Goal: Entertainment & Leisure: Consume media (video, audio)

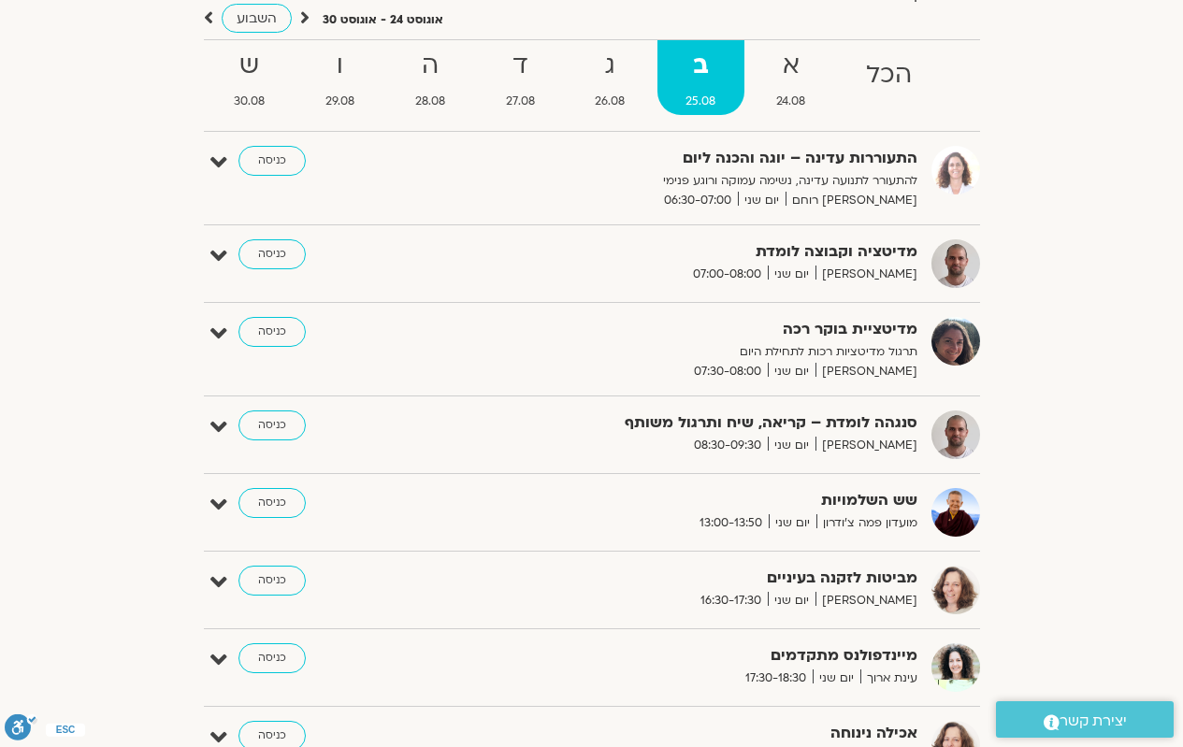
scroll to position [187, 0]
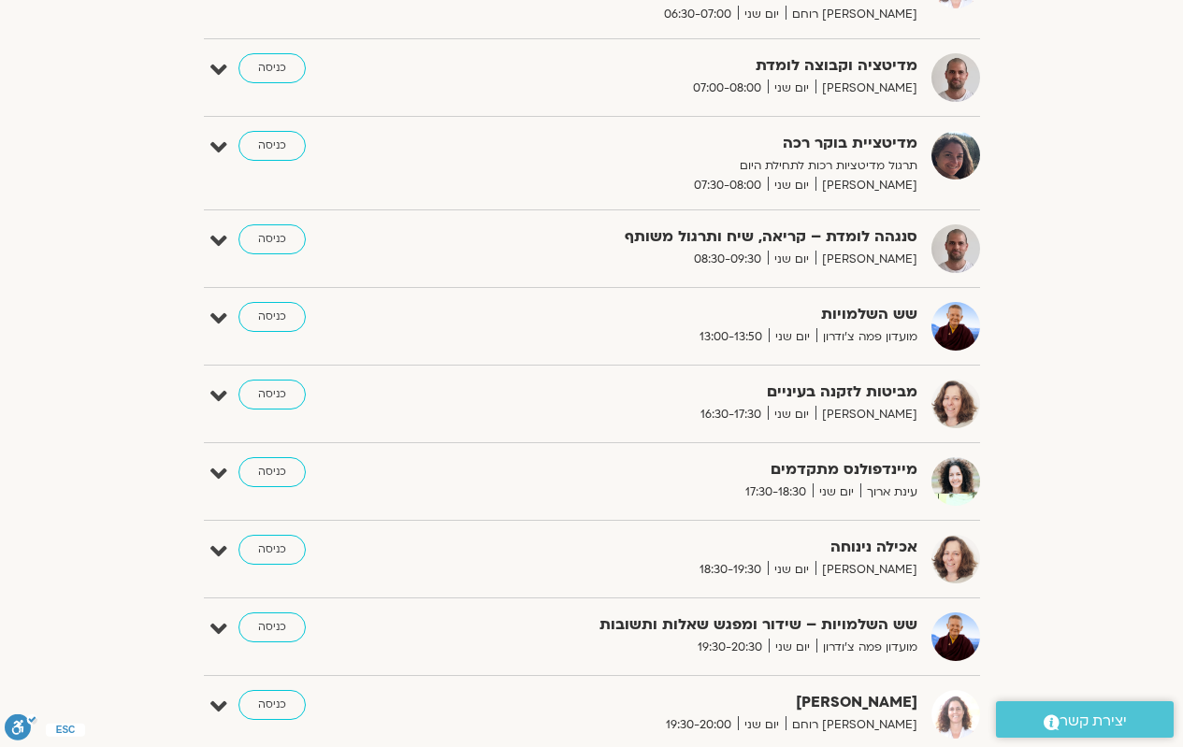
scroll to position [241, 0]
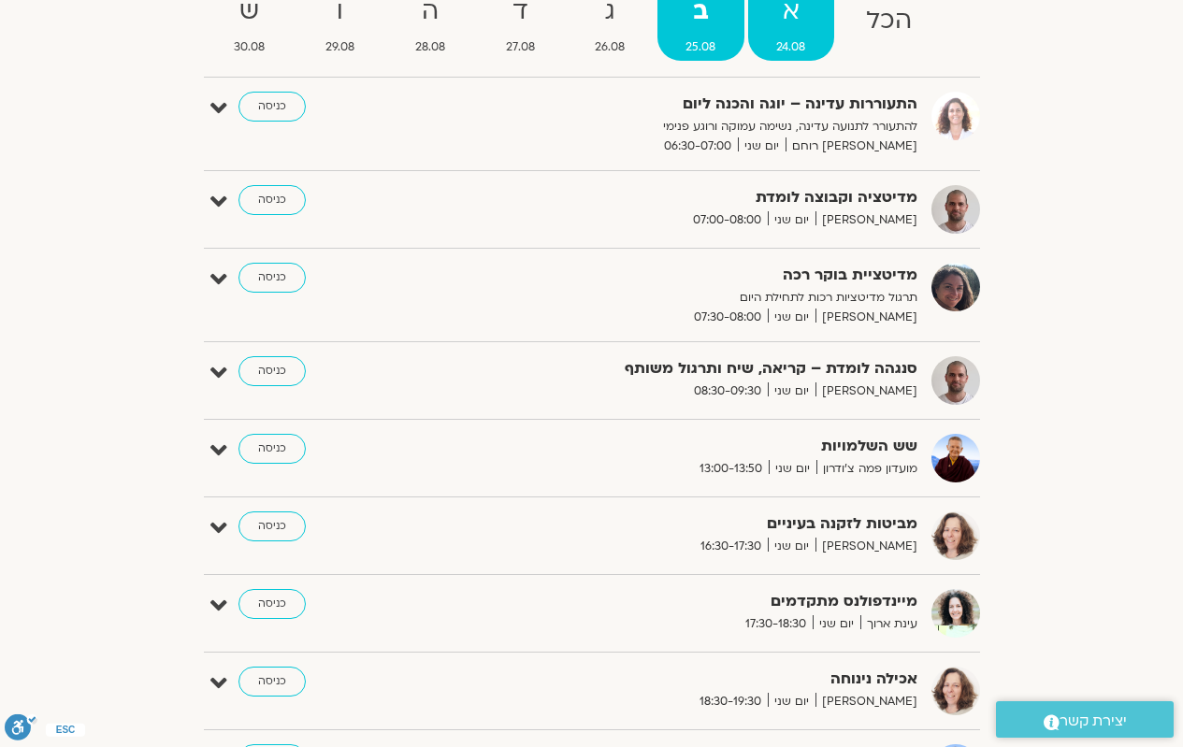
click at [783, 39] on span "24.08" at bounding box center [791, 47] width 86 height 20
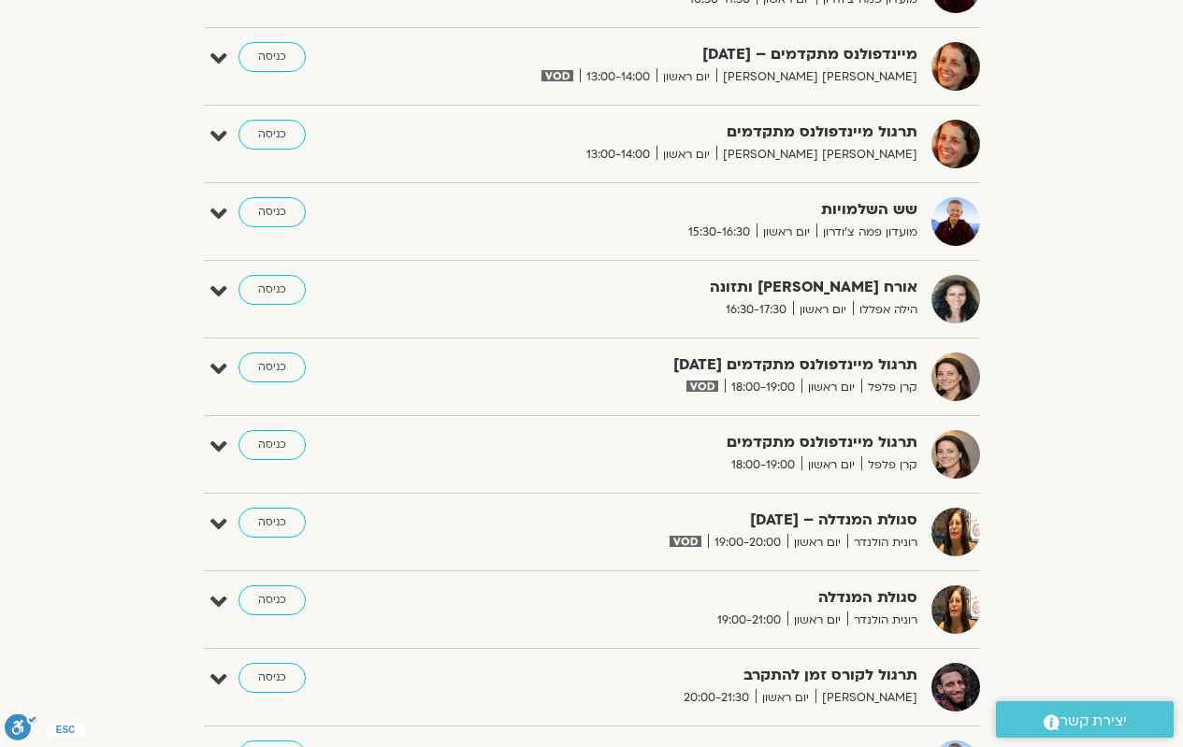
scroll to position [1363, 0]
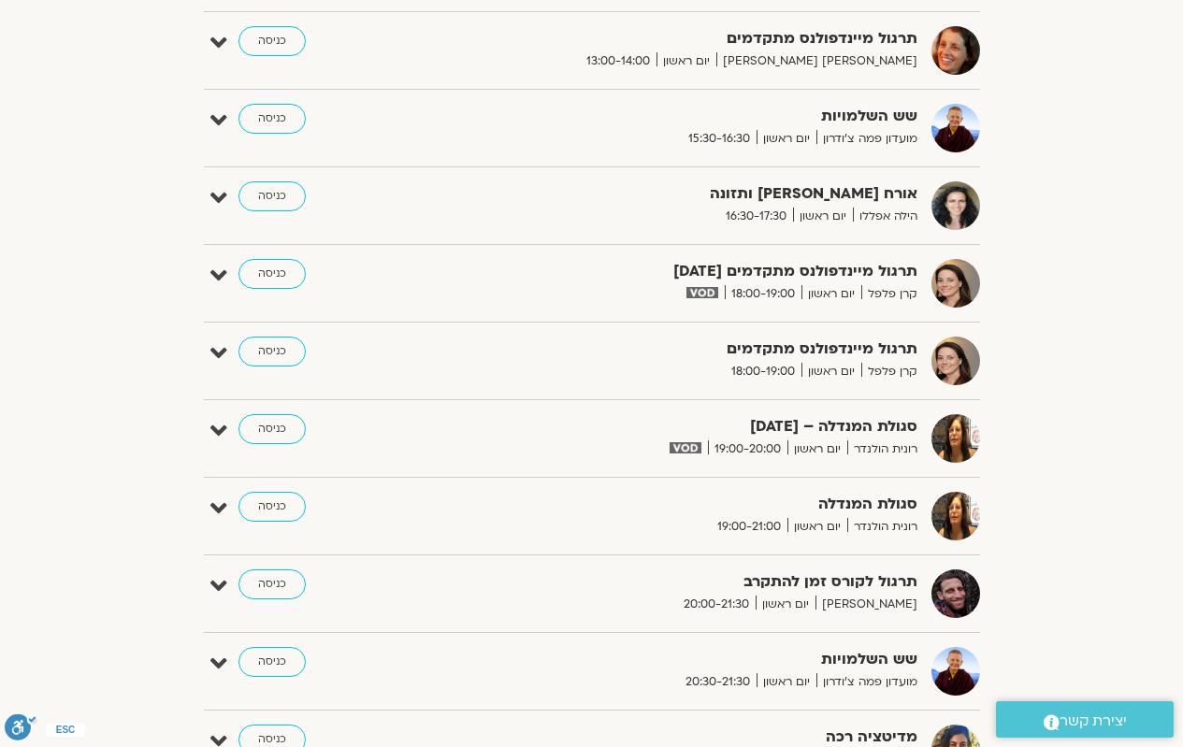
click at [273, 289] on div "תרגול מיינדפולנס מתקדמים 24.8.25 קרן פלפל יום ראשון 18:00-19:00 כניסה" at bounding box center [606, 283] width 748 height 49
click at [281, 285] on link "כניסה" at bounding box center [271, 274] width 67 height 30
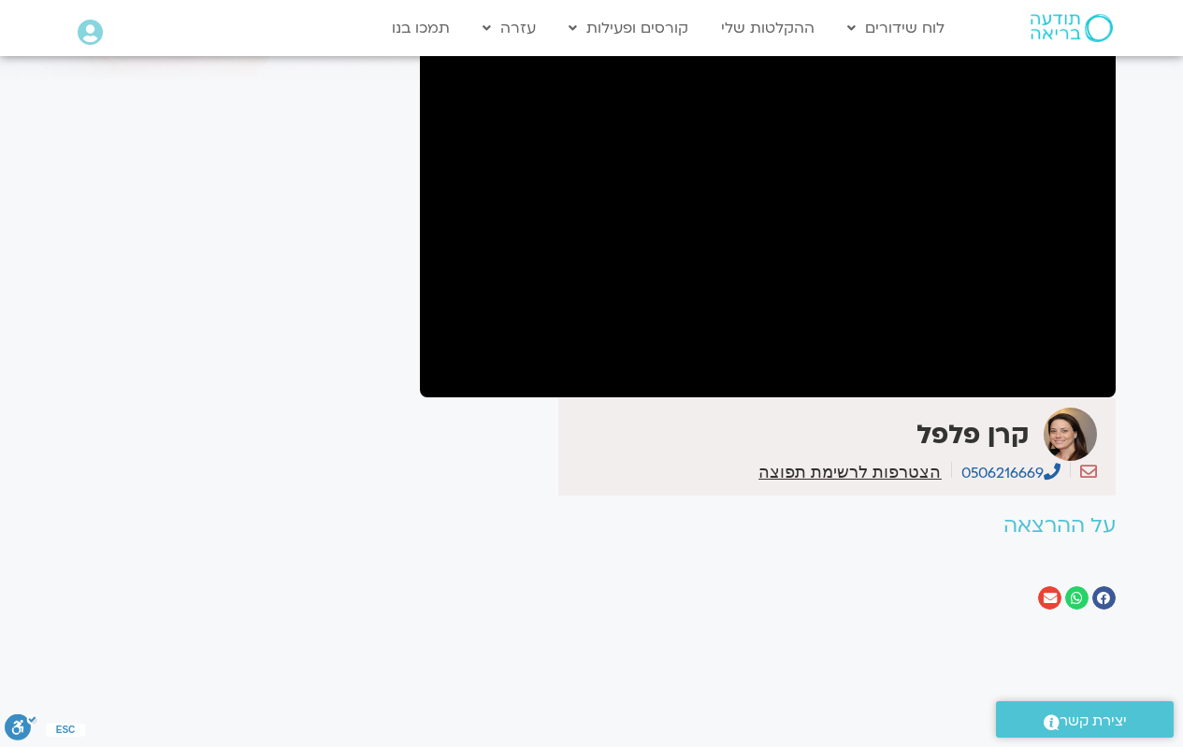
scroll to position [93, 0]
